Goal: Task Accomplishment & Management: Manage account settings

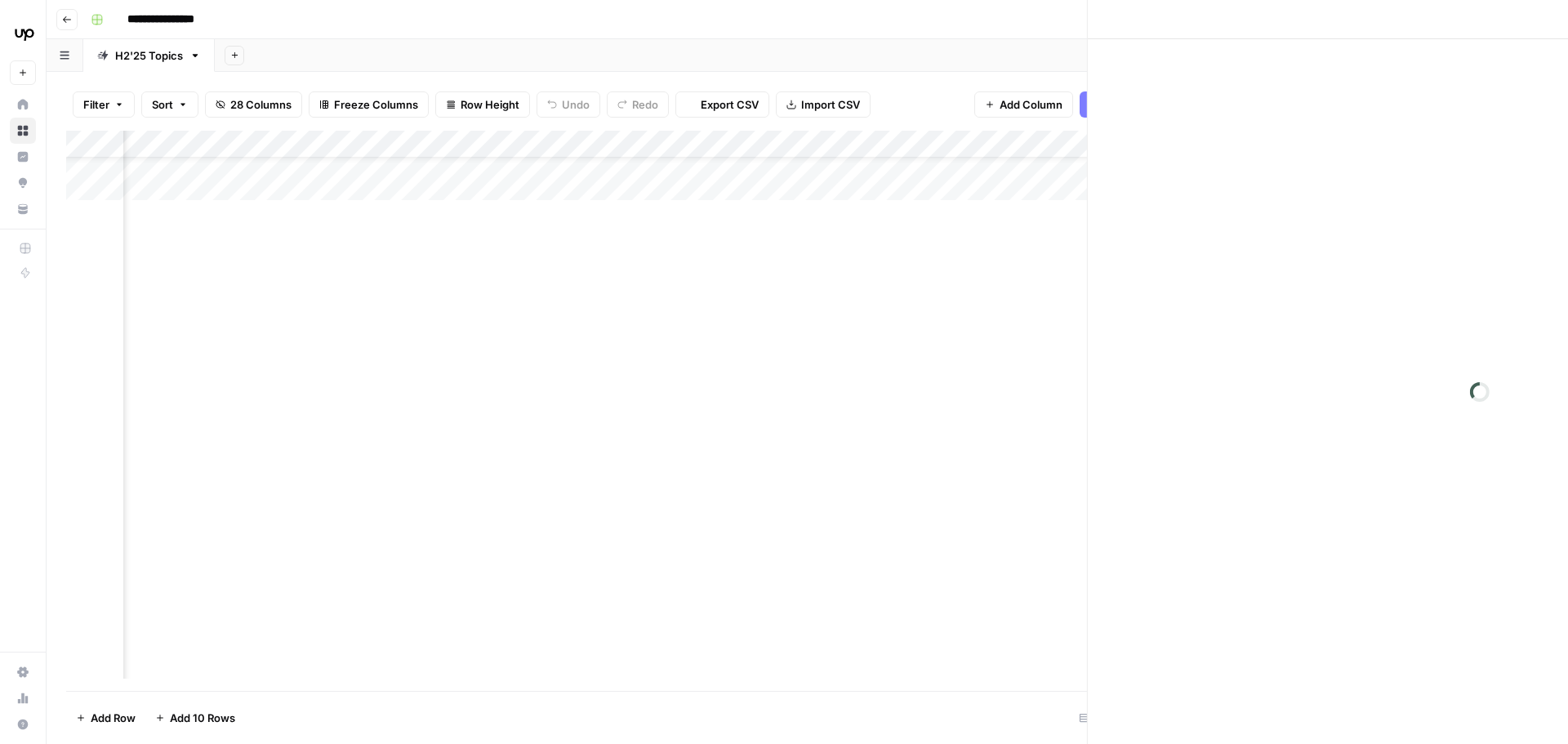
scroll to position [85, 533]
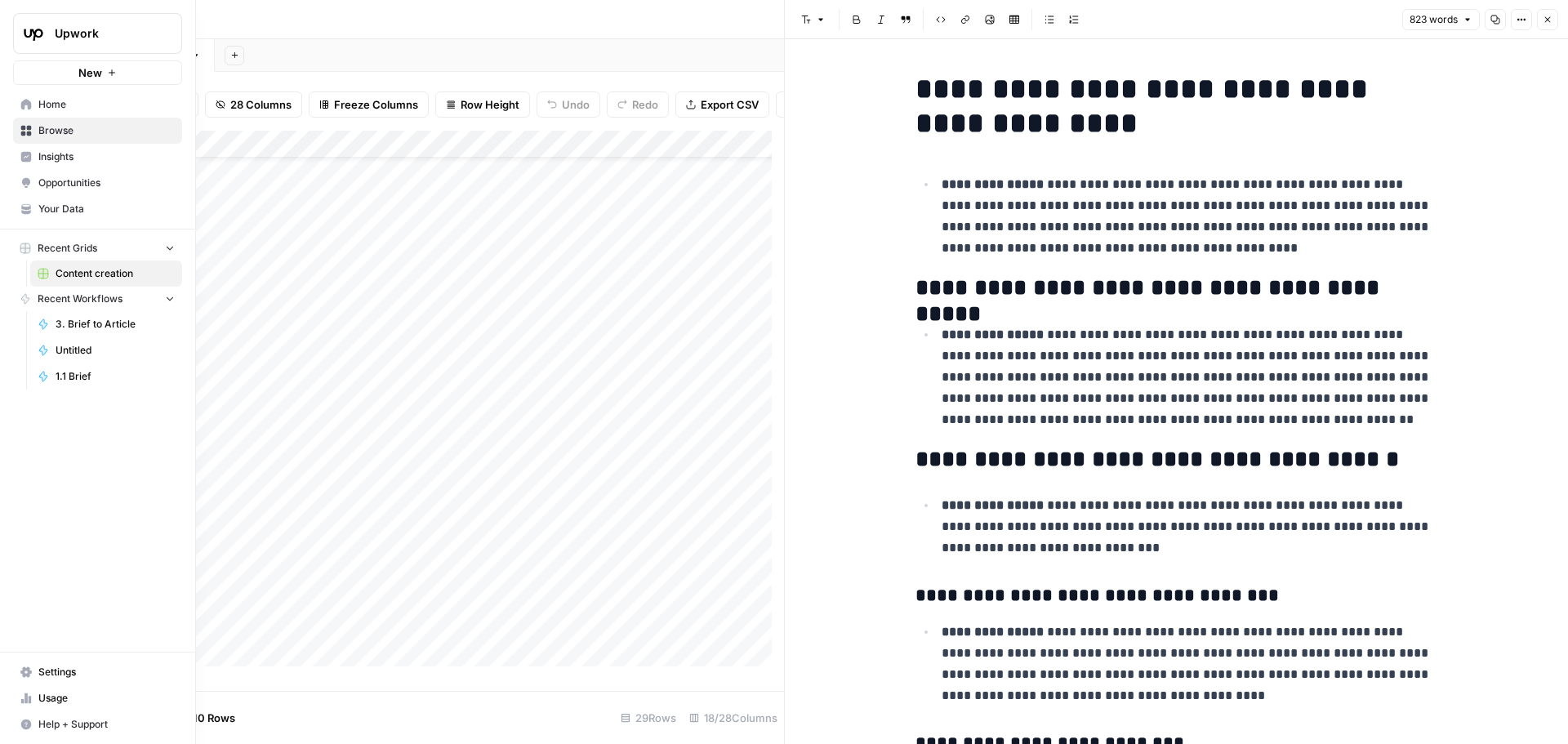
click at [76, 112] on link "Home" at bounding box center [97, 104] width 169 height 26
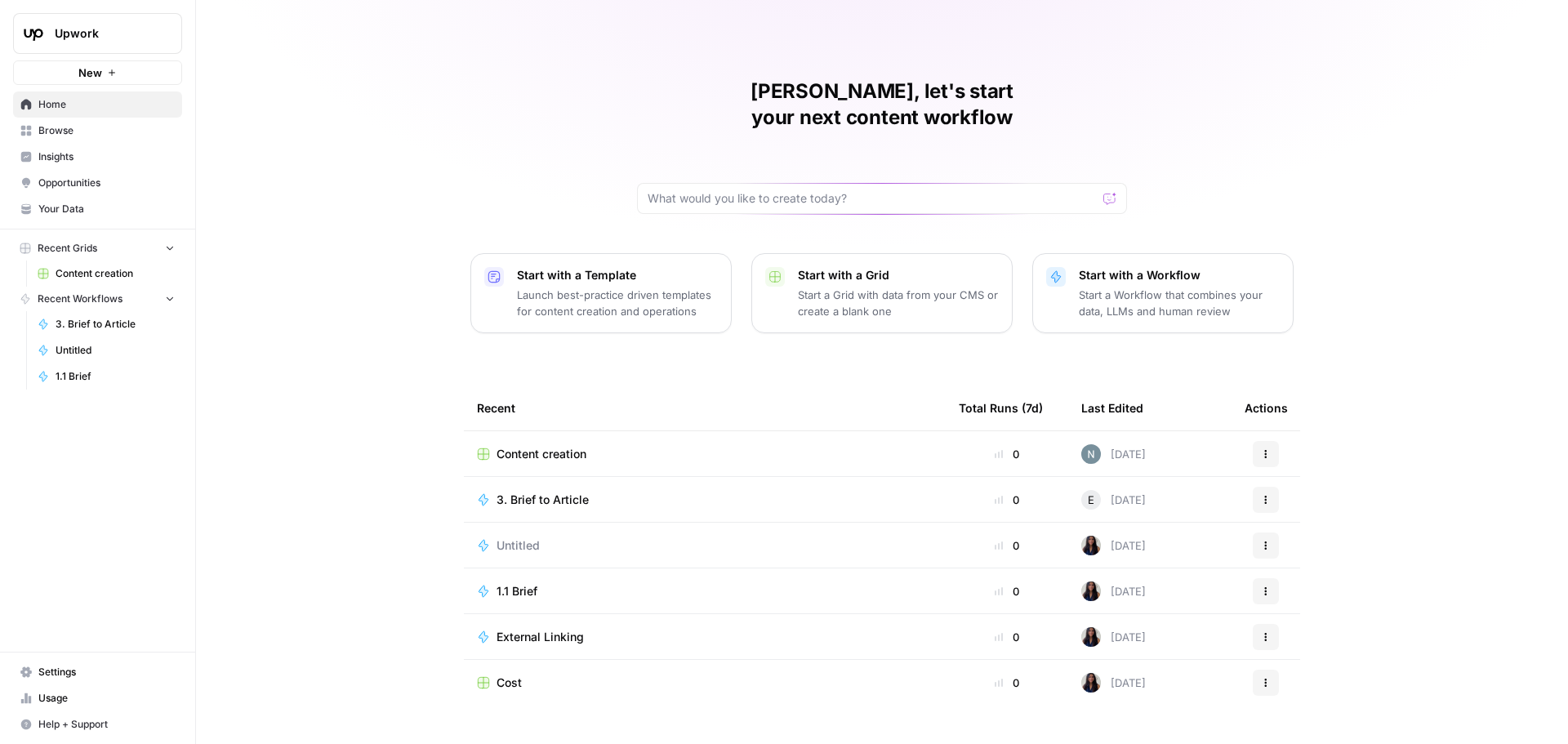
click at [129, 39] on span "Upwork" at bounding box center [104, 33] width 99 height 17
click at [107, 126] on span "Upwork" at bounding box center [150, 122] width 201 height 17
click at [73, 672] on span "Settings" at bounding box center [106, 672] width 137 height 15
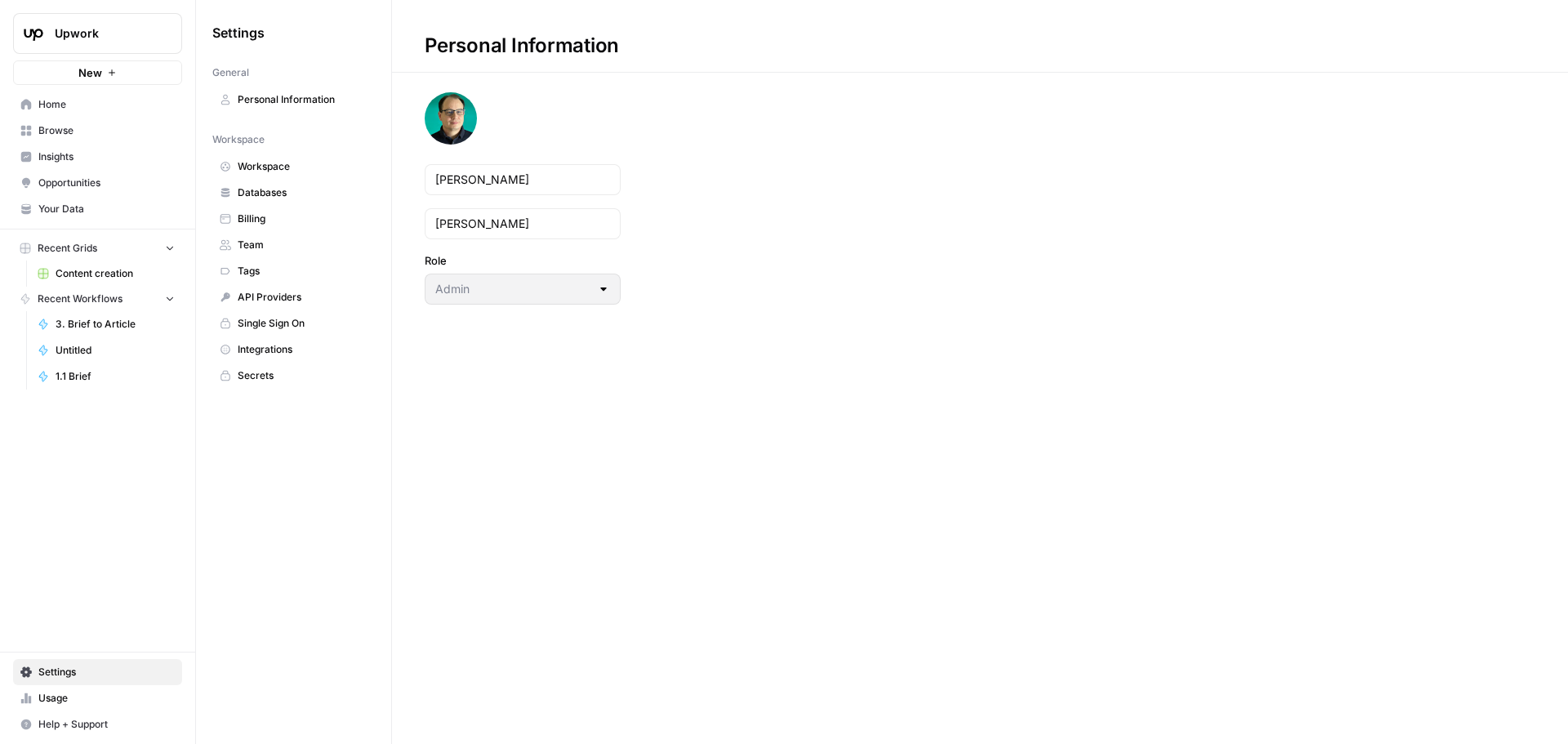
click at [265, 242] on span "Team" at bounding box center [302, 245] width 130 height 15
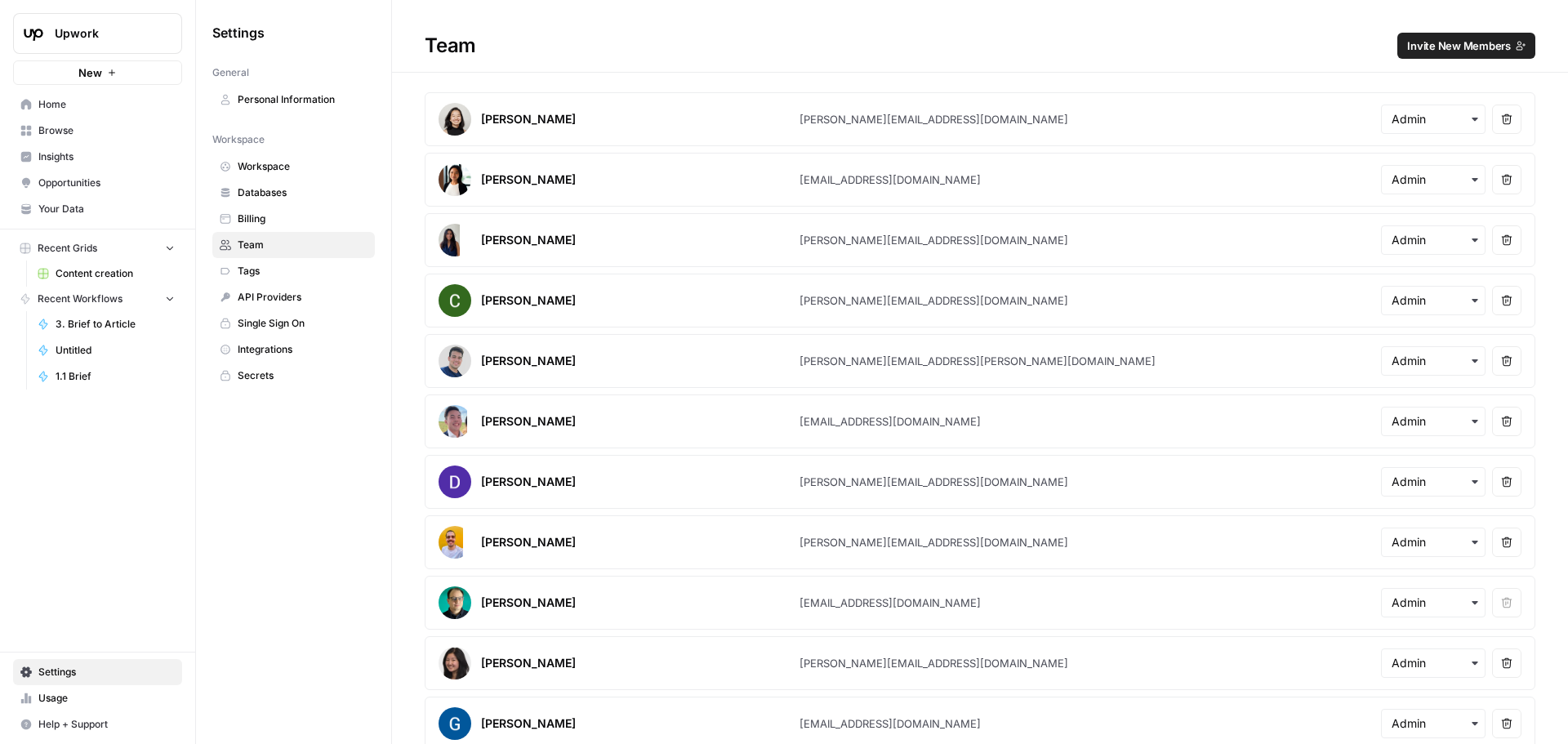
click at [1431, 44] on span "Invite New Members" at bounding box center [1458, 45] width 103 height 17
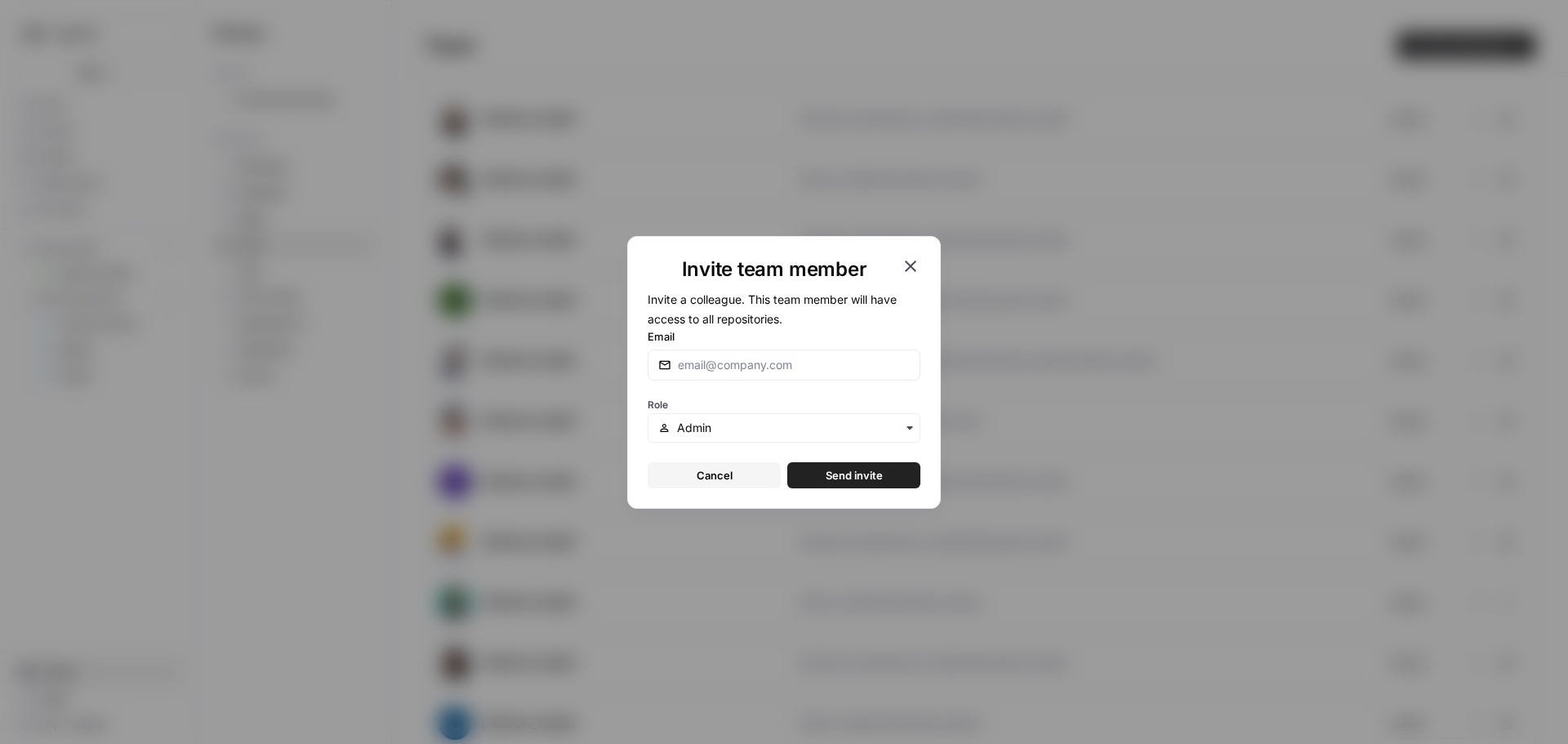
click at [908, 262] on icon "button" at bounding box center [911, 266] width 20 height 20
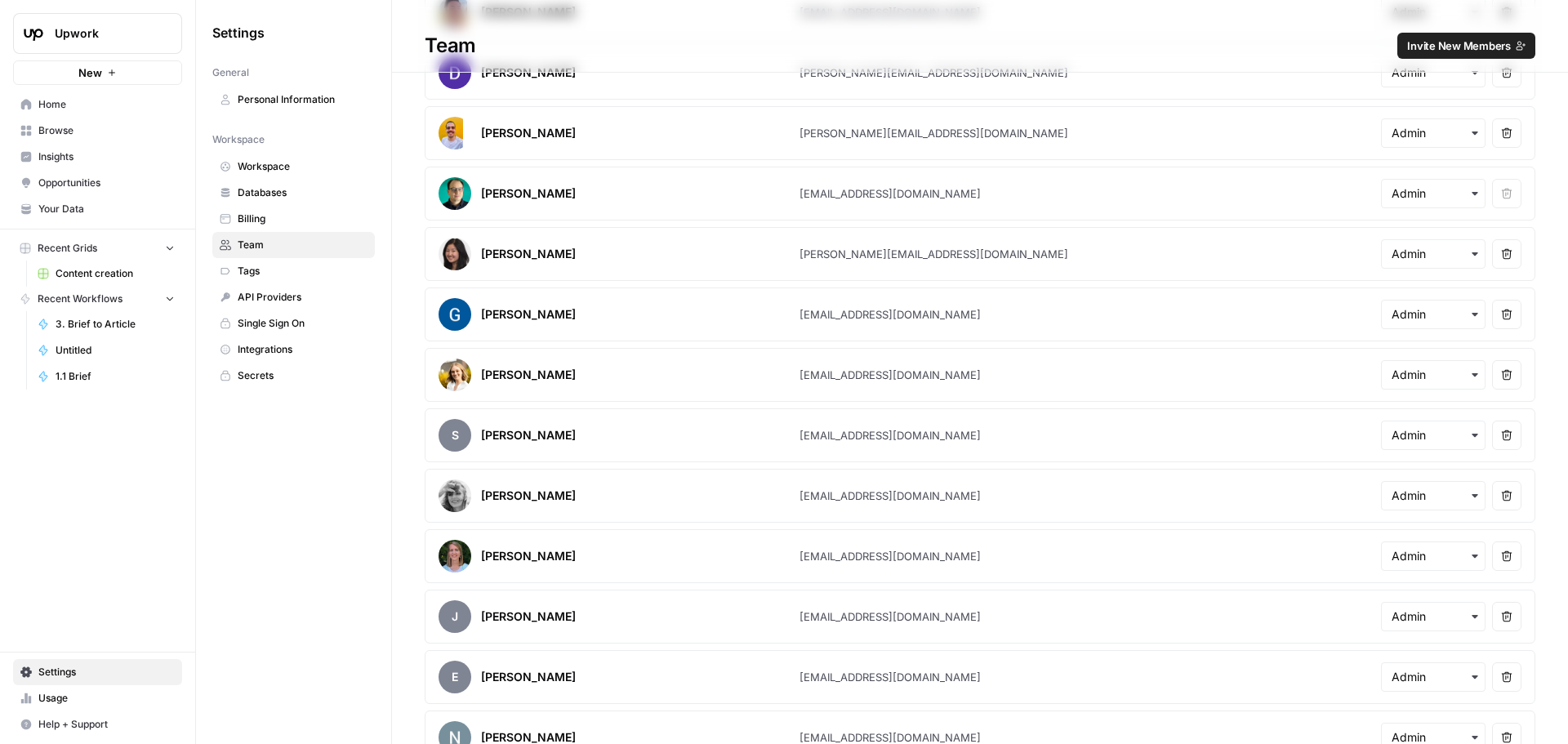
scroll to position [436, 0]
